Goal: Task Accomplishment & Management: Manage account settings

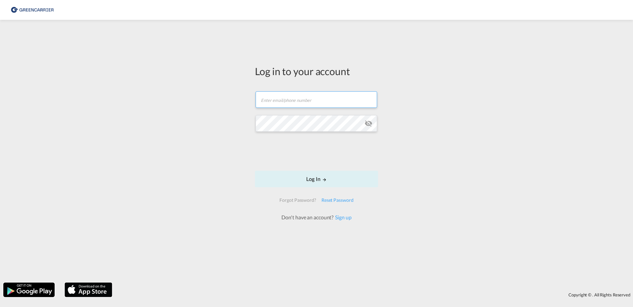
click at [273, 103] on input "text" at bounding box center [315, 99] width 121 height 17
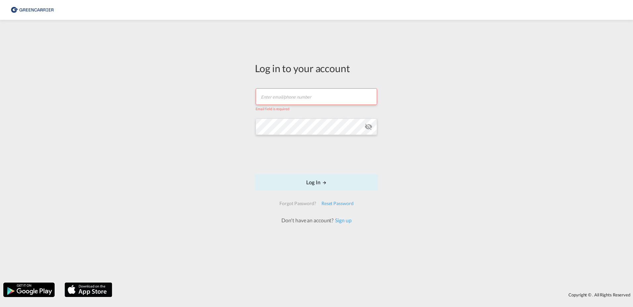
click at [231, 167] on div "Log in to your account Email field is required Password field is required Log I…" at bounding box center [316, 151] width 633 height 256
click at [282, 97] on input "text" at bounding box center [315, 96] width 121 height 17
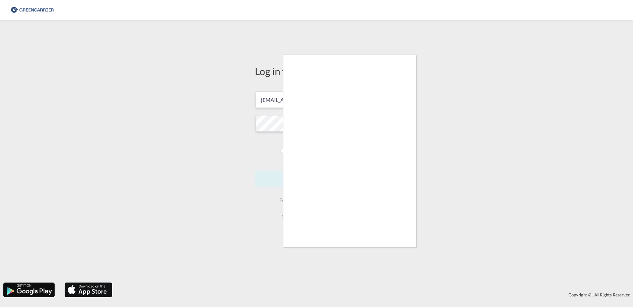
click at [275, 150] on div at bounding box center [316, 153] width 633 height 307
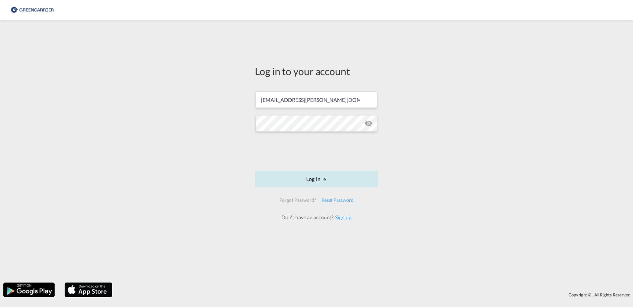
click at [311, 178] on button "Log In" at bounding box center [316, 179] width 123 height 17
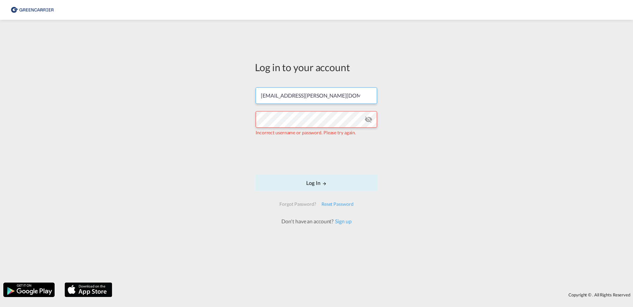
drag, startPoint x: 336, startPoint y: 95, endPoint x: 241, endPoint y: 98, distance: 94.7
click at [241, 98] on div "Log in to your account [PERSON_NAME][EMAIL_ADDRESS][PERSON_NAME][DOMAIN_NAME] I…" at bounding box center [316, 151] width 633 height 256
paste input "AHADEUHAM"
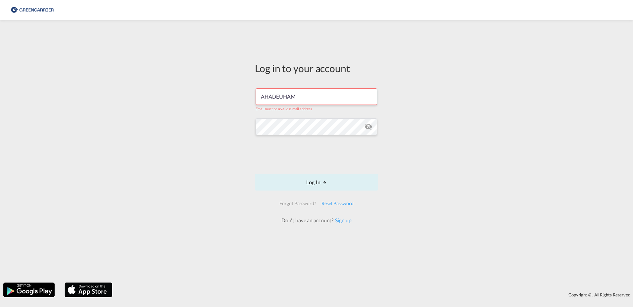
type input "AHADEUHAM"
click at [314, 185] on button "Log In" at bounding box center [316, 182] width 123 height 17
click at [324, 183] on md-icon "LOGIN" at bounding box center [324, 182] width 5 height 5
drag, startPoint x: 302, startPoint y: 99, endPoint x: 234, endPoint y: 91, distance: 69.0
click at [234, 91] on div "Log in to your account AHADEUHAM Email must be a valid e-mail address Log In Fo…" at bounding box center [316, 151] width 633 height 256
